Goal: Navigation & Orientation: Find specific page/section

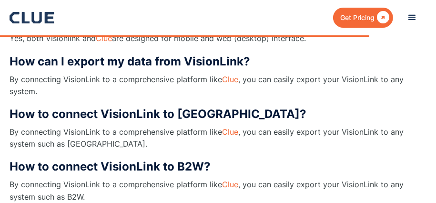
scroll to position [1278, 0]
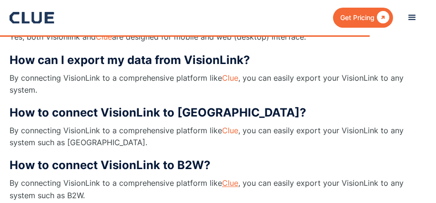
click at [232, 178] on link "Clue" at bounding box center [230, 183] width 16 height 10
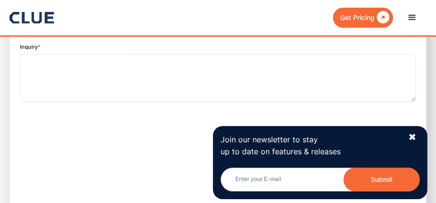
scroll to position [1679, 0]
click at [413, 133] on div "✖" at bounding box center [413, 137] width 8 height 12
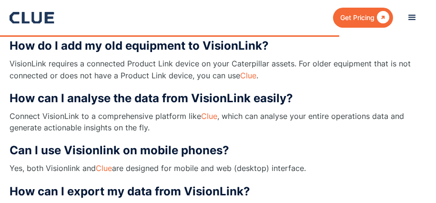
scroll to position [912, 0]
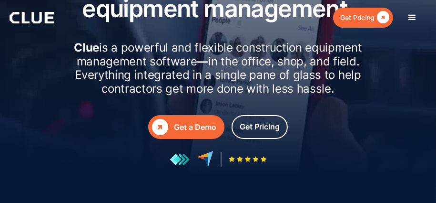
scroll to position [95, 0]
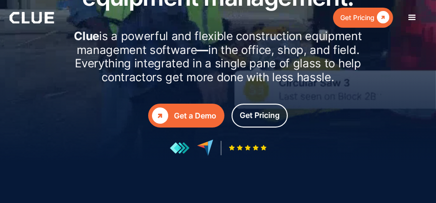
click at [413, 15] on div at bounding box center [412, 17] width 11 height 11
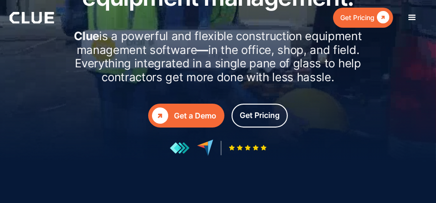
click at [413, 15] on div at bounding box center [412, 17] width 11 height 11
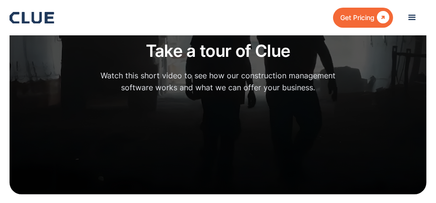
scroll to position [2319, 0]
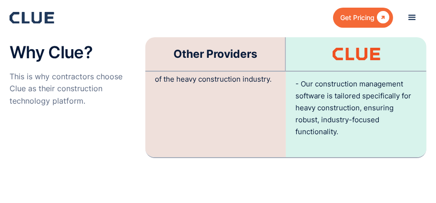
click at [412, 20] on div "menu" at bounding box center [412, 17] width 11 height 11
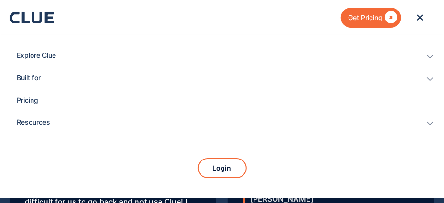
scroll to position [3199, 0]
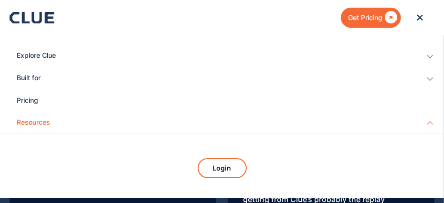
click at [30, 119] on div "Resources" at bounding box center [215, 123] width 396 height 22
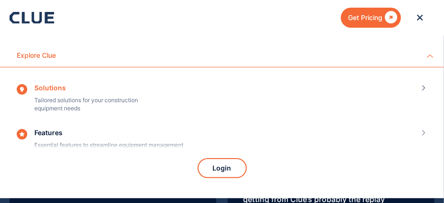
scroll to position [3220, 0]
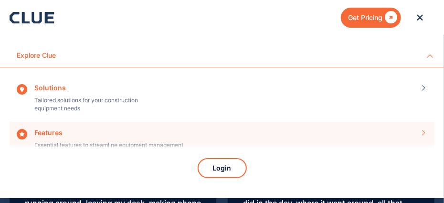
click at [47, 129] on div "Features Essential features to streamline equipment management" at bounding box center [222, 143] width 410 height 28
